Goal: Check status: Check status

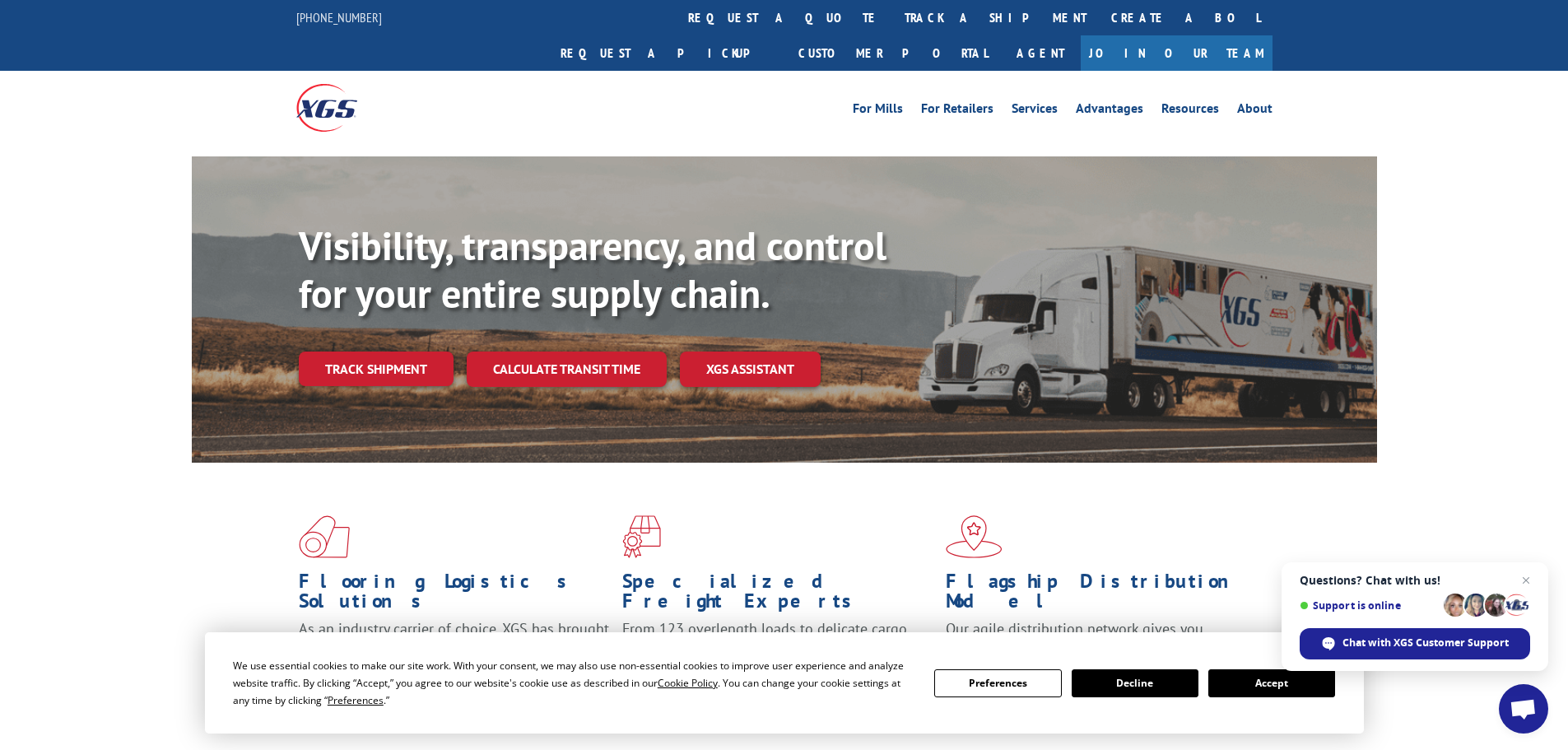
click at [1274, 691] on button "Accept" at bounding box center [1271, 683] width 126 height 28
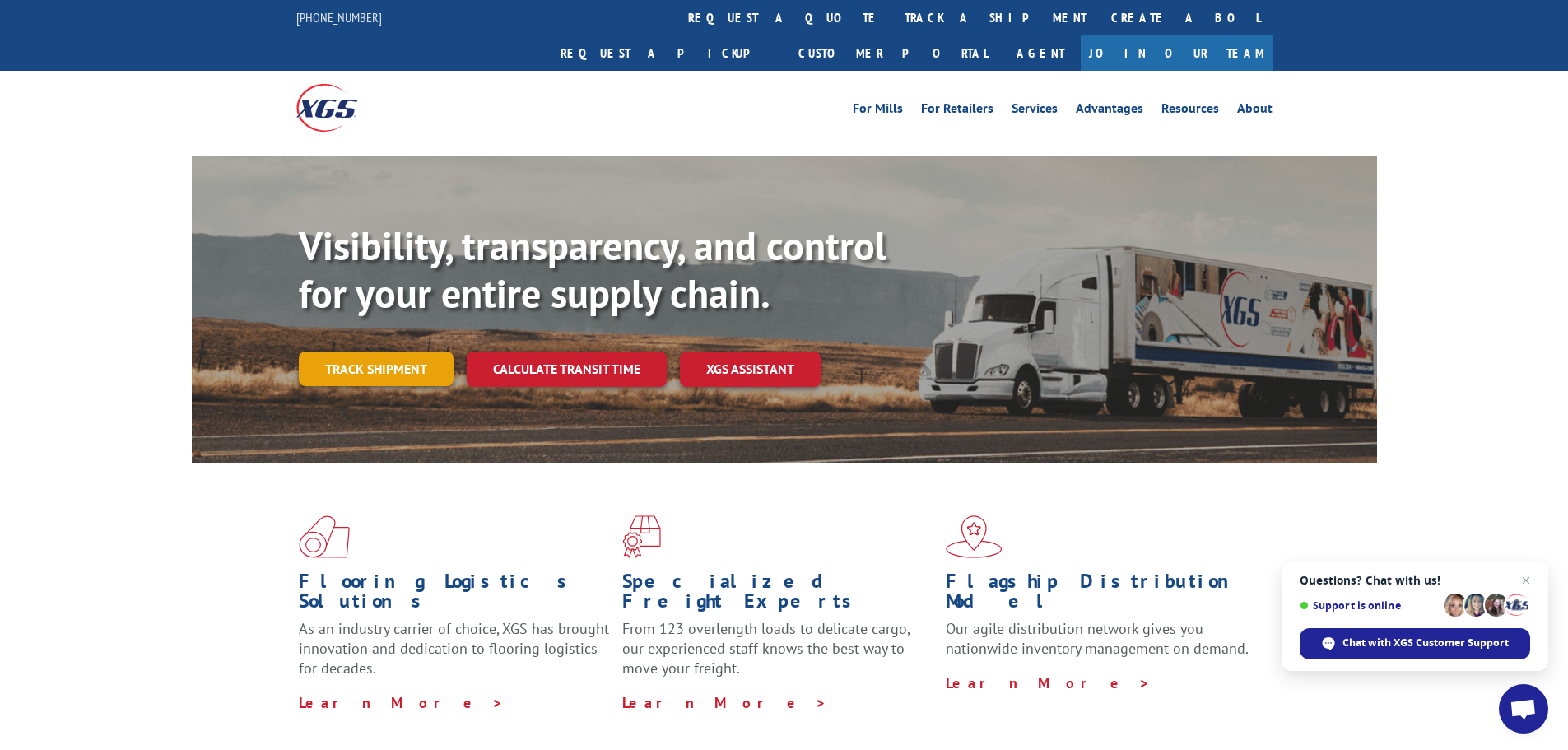
click at [398, 351] on link "Track shipment" at bounding box center [376, 368] width 154 height 35
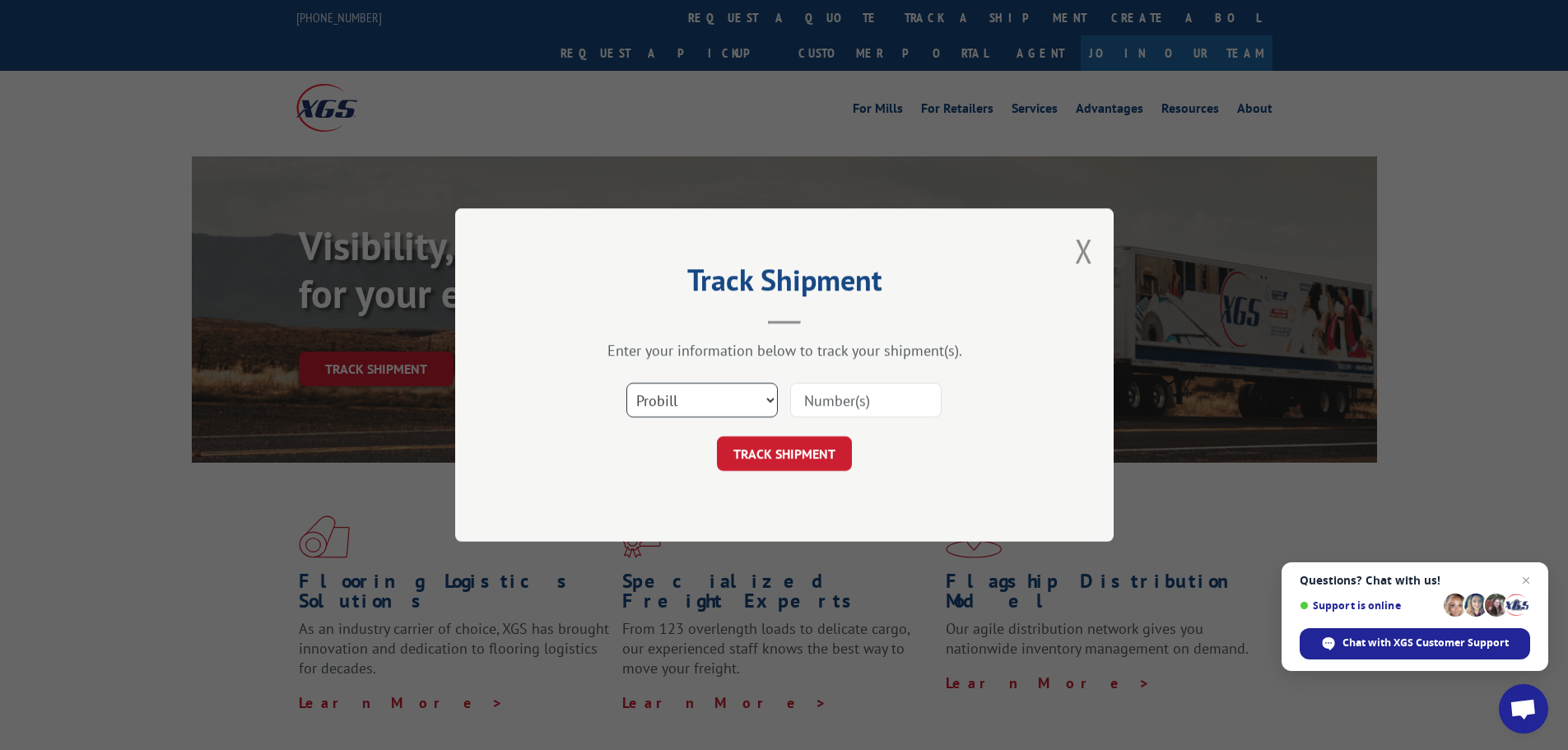
click at [694, 409] on select "Select category... Probill BOL PO" at bounding box center [702, 400] width 151 height 35
select select "po"
click at [626, 383] on select "Select category... Probill BOL PO" at bounding box center [702, 400] width 151 height 35
paste input "50524134"
type input "50524134"
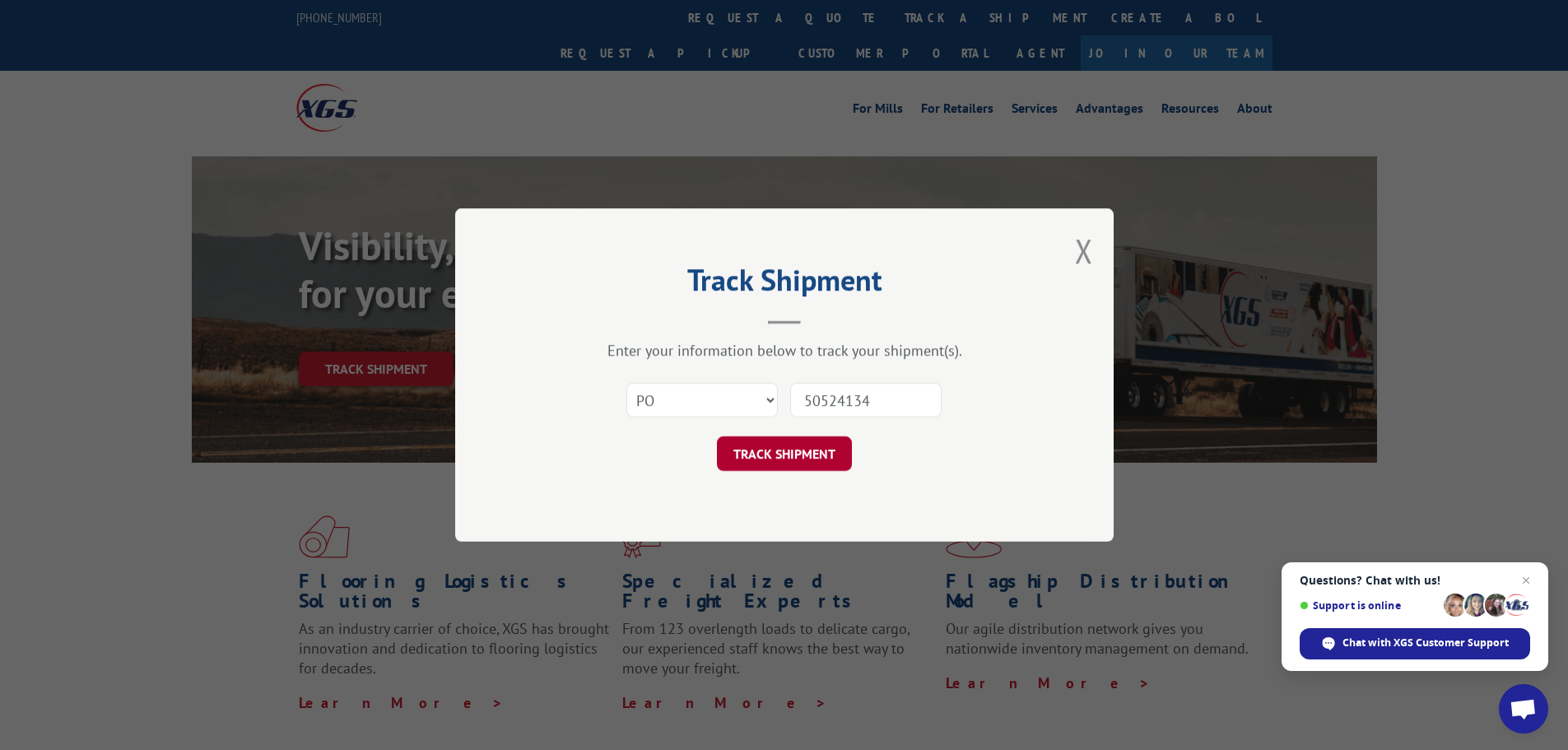
click at [783, 452] on button "TRACK SHIPMENT" at bounding box center [784, 453] width 135 height 35
